Goal: Task Accomplishment & Management: Manage account settings

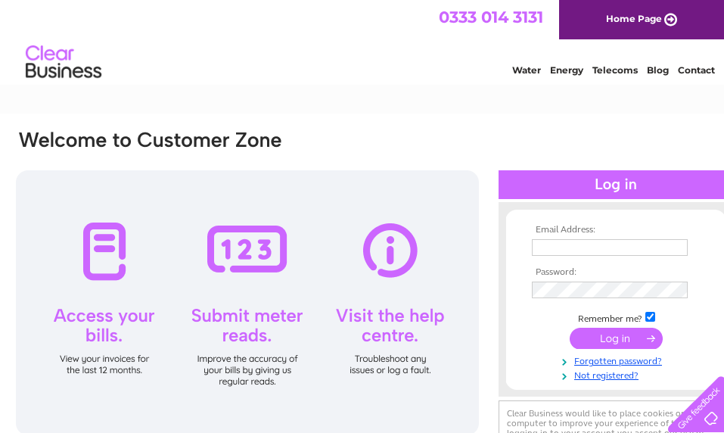
type input "accounts@kenpricegarage.co.uk"
click at [624, 335] on input "submit" at bounding box center [616, 338] width 93 height 21
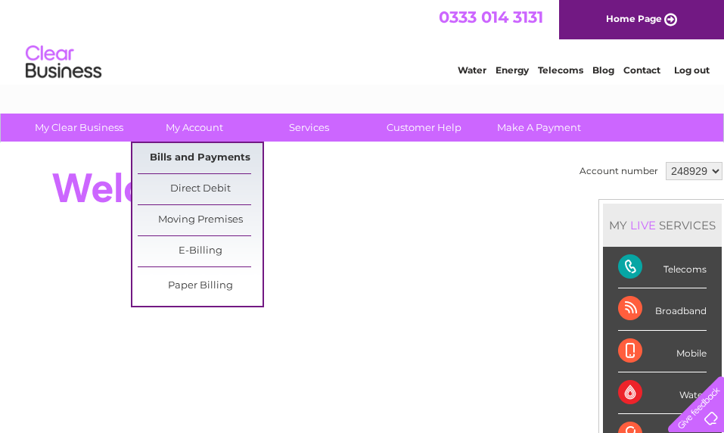
click at [216, 157] on link "Bills and Payments" at bounding box center [200, 158] width 125 height 30
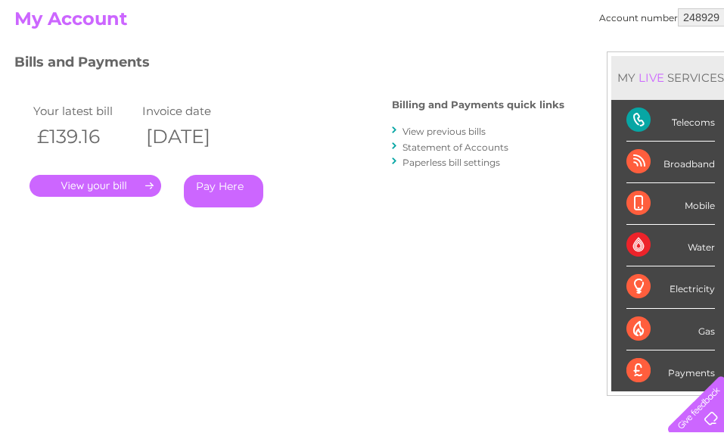
scroll to position [151, 0]
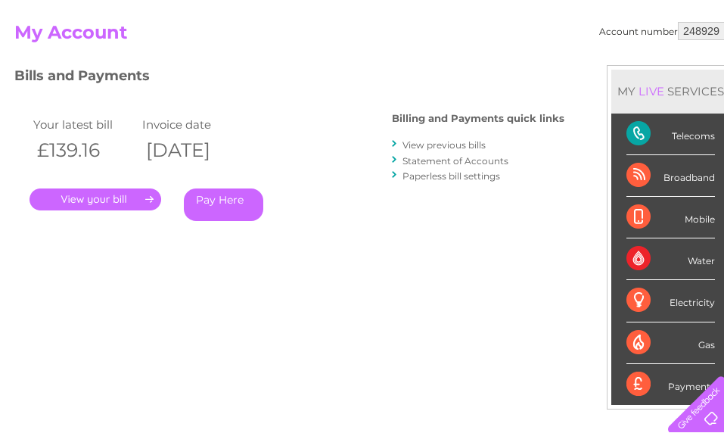
click at [104, 199] on link "." at bounding box center [96, 199] width 132 height 22
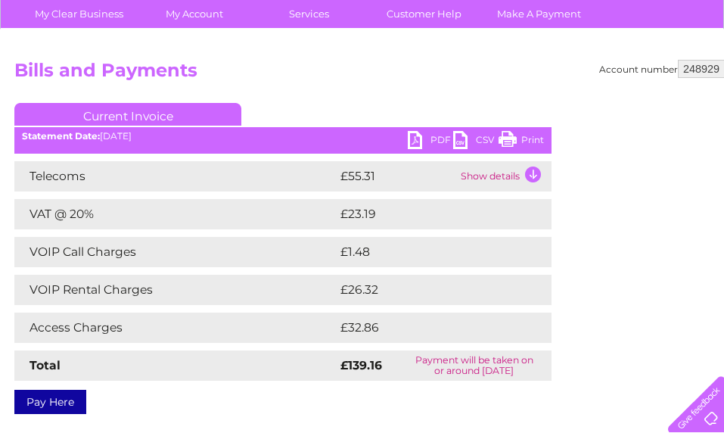
scroll to position [73, 0]
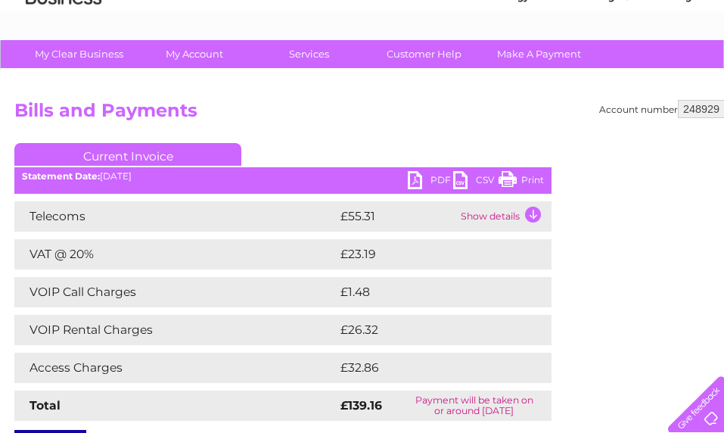
click at [414, 178] on link "PDF" at bounding box center [430, 182] width 45 height 22
